Goal: Book appointment/travel/reservation

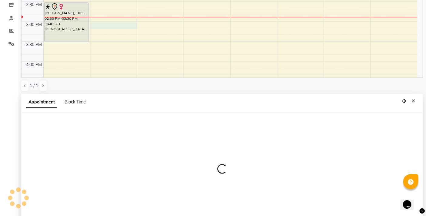
scroll to position [119, 0]
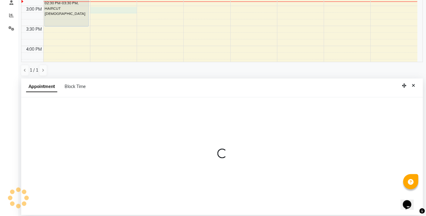
select select "83521"
select select "tentative"
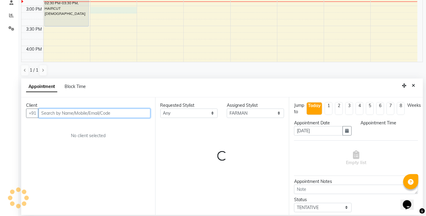
select select "900"
click at [69, 112] on input "text" at bounding box center [94, 112] width 112 height 9
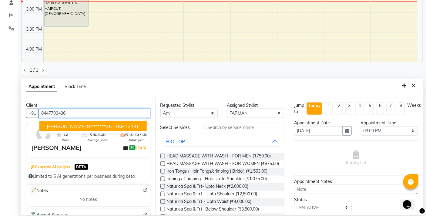
click at [61, 125] on span "[PERSON_NAME]" at bounding box center [66, 126] width 39 height 6
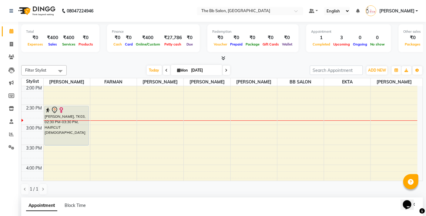
scroll to position [370, 0]
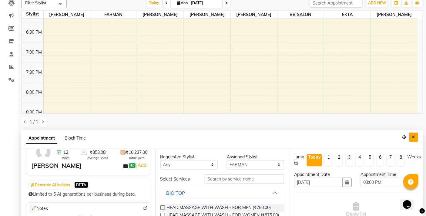
type input "84******36"
click at [414, 137] on icon "Close" at bounding box center [413, 137] width 3 height 4
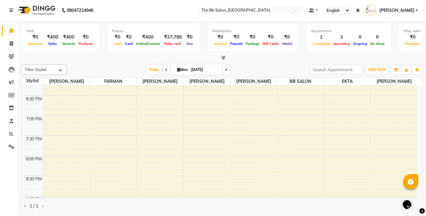
scroll to position [0, 0]
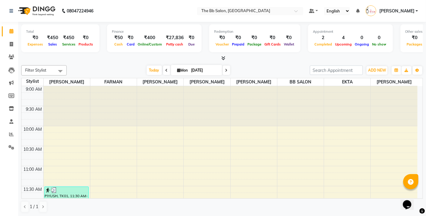
click at [255, 64] on div "Filter Stylist Select All MANGESH TAVARE FARMAN SHILPA YADAV WILSON DIPALI BB S…" at bounding box center [221, 139] width 401 height 152
click at [267, 64] on div "Filter Stylist Select All MANGESH TAVARE FARMAN SHILPA YADAV WILSON DIPALI BB S…" at bounding box center [221, 139] width 401 height 152
click at [13, 59] on icon at bounding box center [11, 57] width 6 height 5
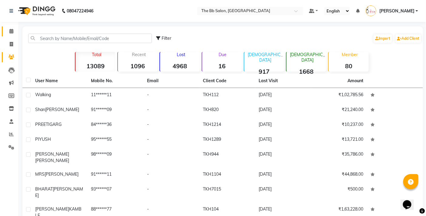
click at [8, 35] on link "Calendar" at bounding box center [9, 31] width 15 height 10
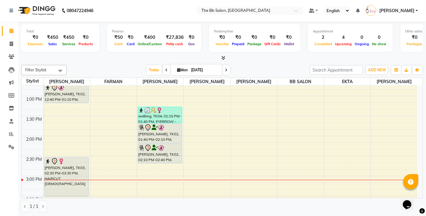
scroll to position [135, 0]
